Goal: Information Seeking & Learning: Learn about a topic

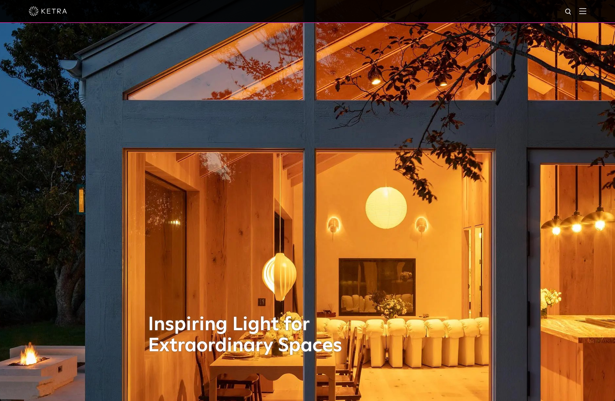
click at [49, 12] on img at bounding box center [48, 11] width 38 height 10
click at [587, 11] on img at bounding box center [583, 11] width 7 height 6
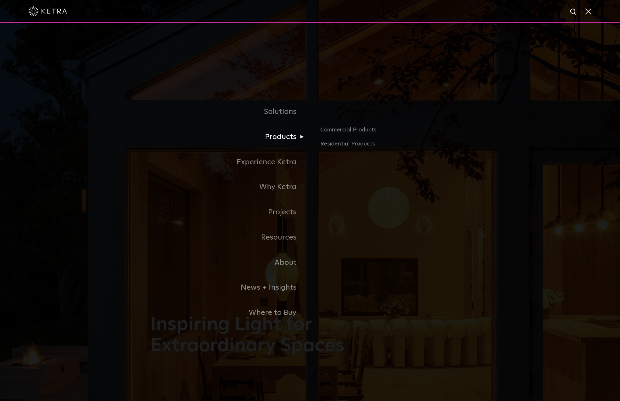
click at [288, 137] on link "Products" at bounding box center [230, 137] width 160 height 25
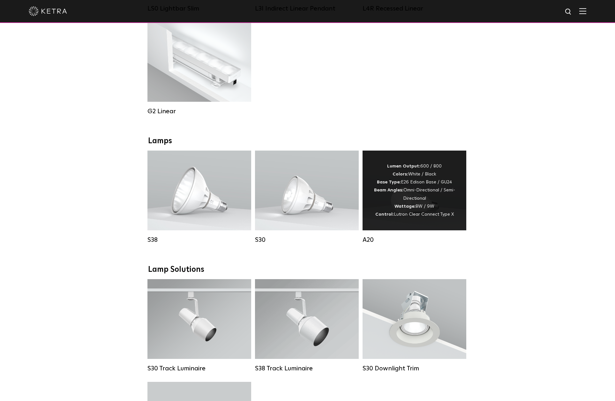
scroll to position [383, 0]
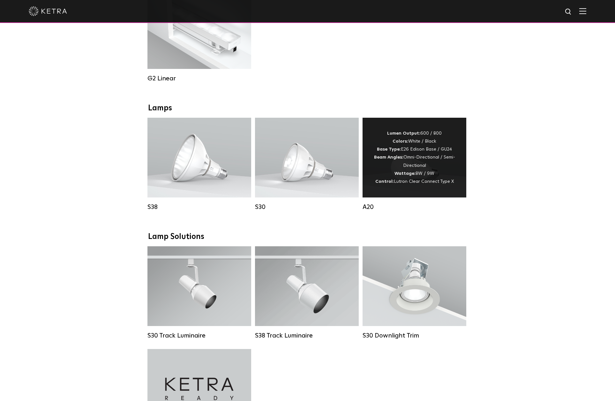
click at [395, 175] on div "Lumen Output: 600 / 800 Colors: White / Black Base Type: E26 Edison Base / GU24…" at bounding box center [414, 158] width 85 height 56
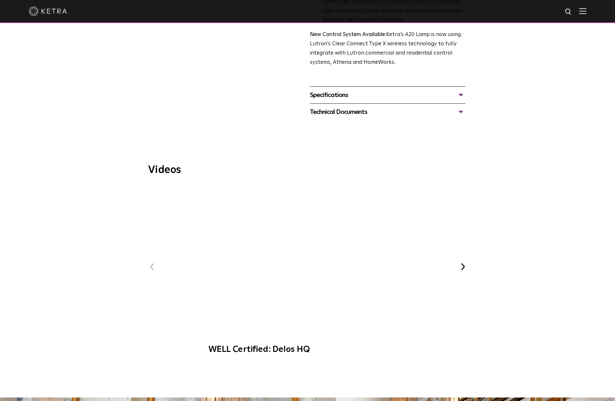
scroll to position [287, 0]
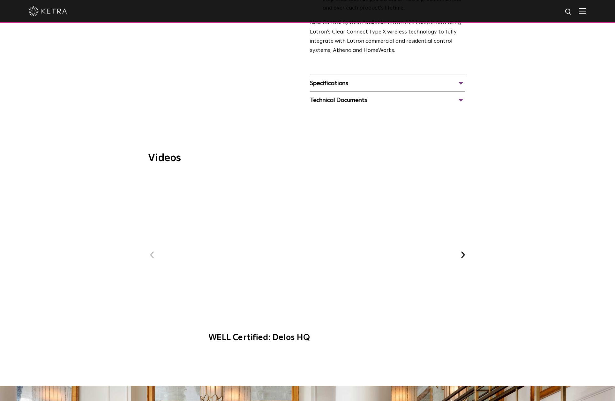
click at [432, 210] on span "Ketra at Bodyrok Fitness Studio" at bounding box center [366, 236] width 156 height 88
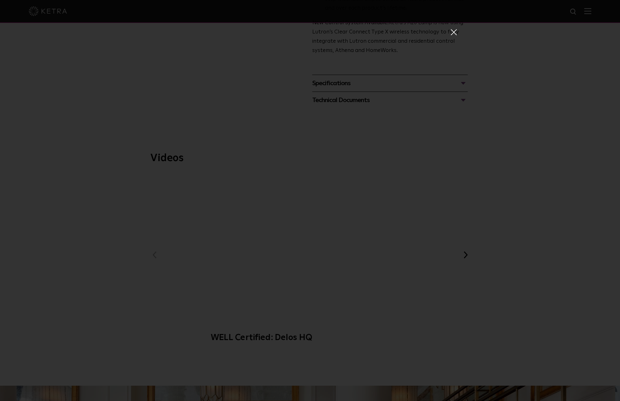
click at [453, 30] on span at bounding box center [453, 32] width 7 height 6
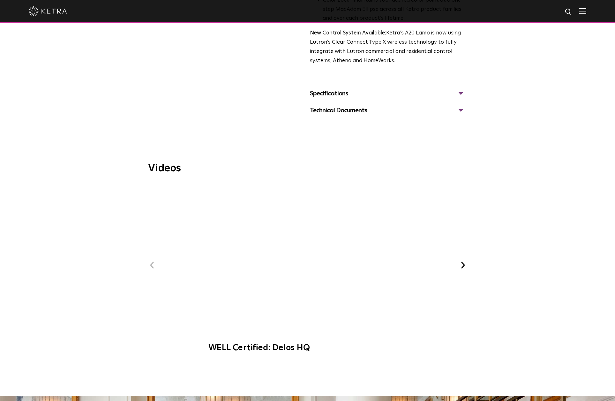
scroll to position [0, 0]
